Goal: Task Accomplishment & Management: Manage account settings

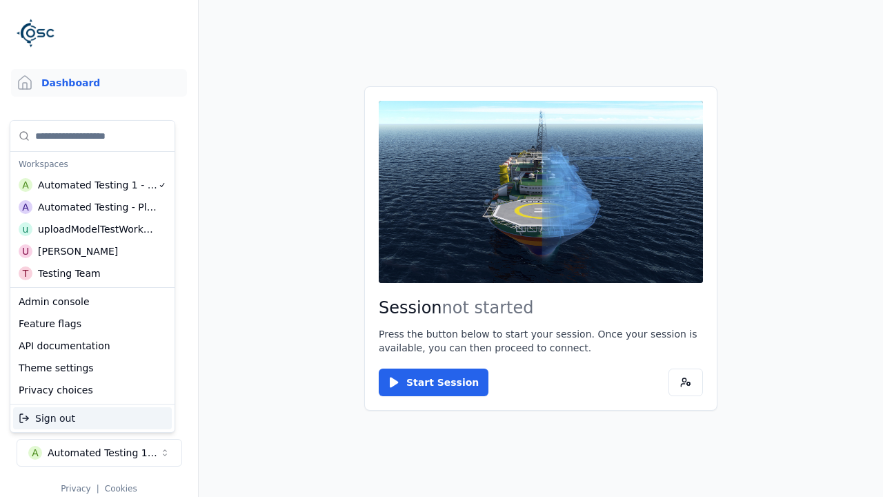
click at [89, 301] on div "Admin console" at bounding box center [92, 301] width 159 height 22
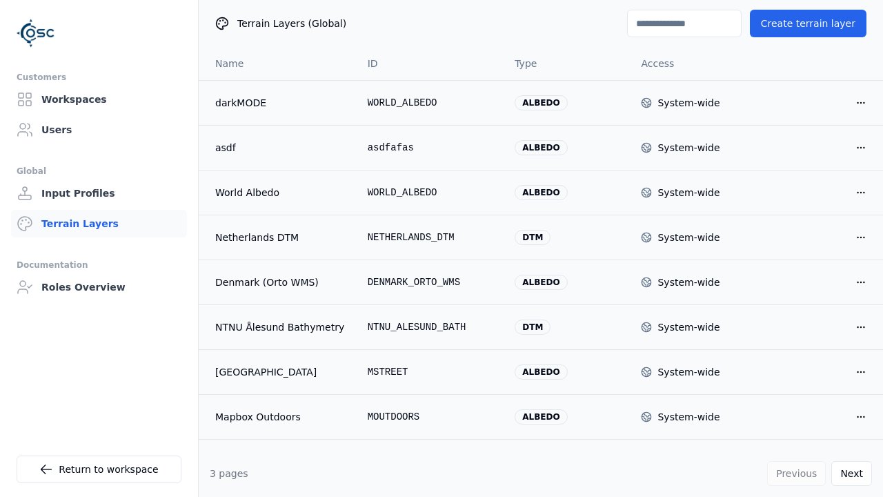
click at [727, 17] on input at bounding box center [684, 24] width 115 height 28
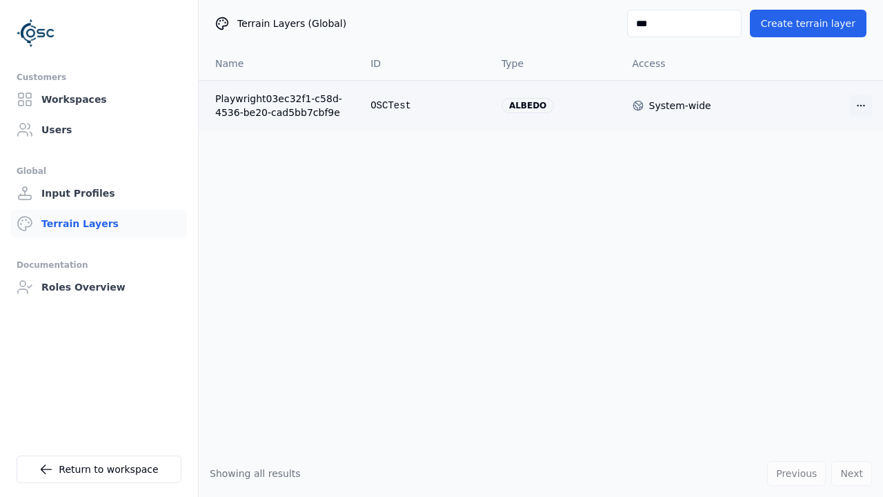
type input "***"
click at [847, 105] on html "Customers Workspaces Users Global Input Profiles Terrain Layers Documentation R…" at bounding box center [441, 248] width 883 height 497
click at [820, 151] on div "Delete" at bounding box center [815, 155] width 81 height 22
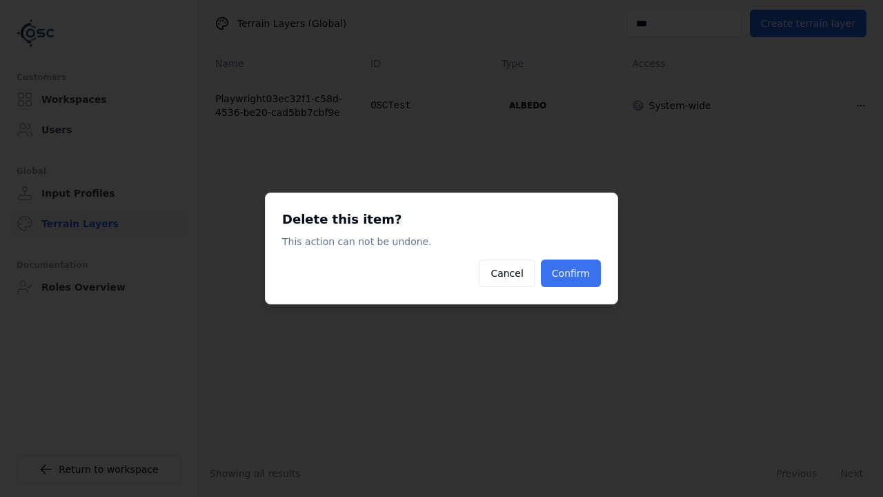
click at [576, 278] on button "Confirm" at bounding box center [571, 273] width 60 height 28
